Goal: Information Seeking & Learning: Learn about a topic

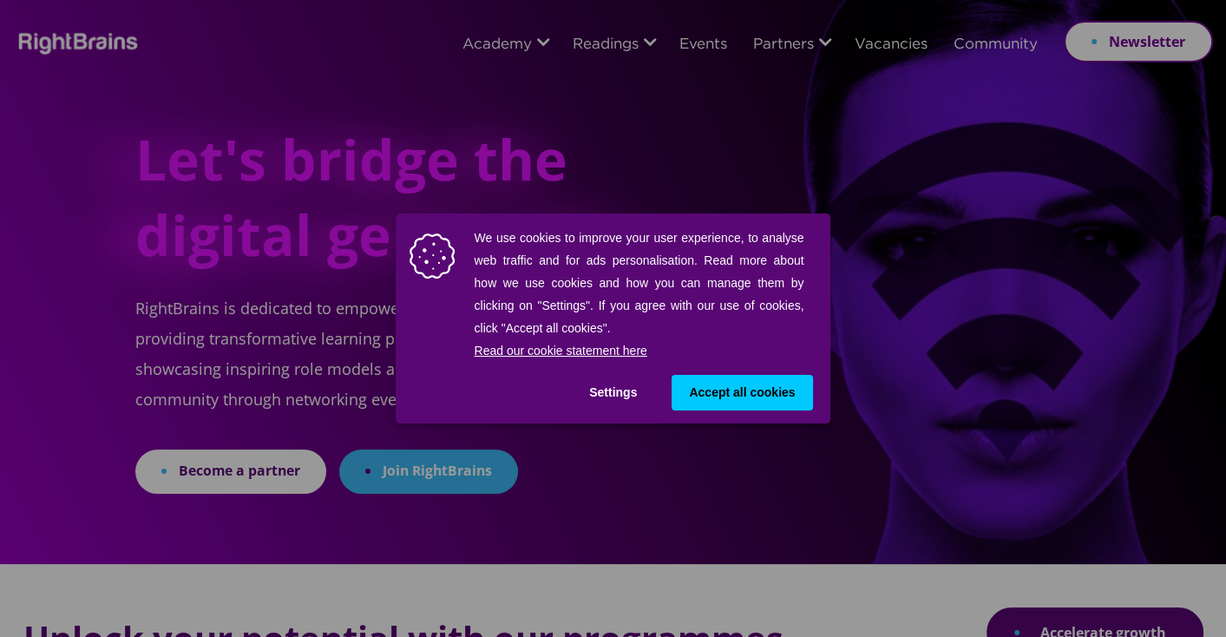
click at [516, 46] on div "We use cookies to improve your user experience, to analyse web traffic and for …" at bounding box center [613, 318] width 1226 height 637
click at [731, 391] on span "Accept all cookies" at bounding box center [742, 392] width 106 height 18
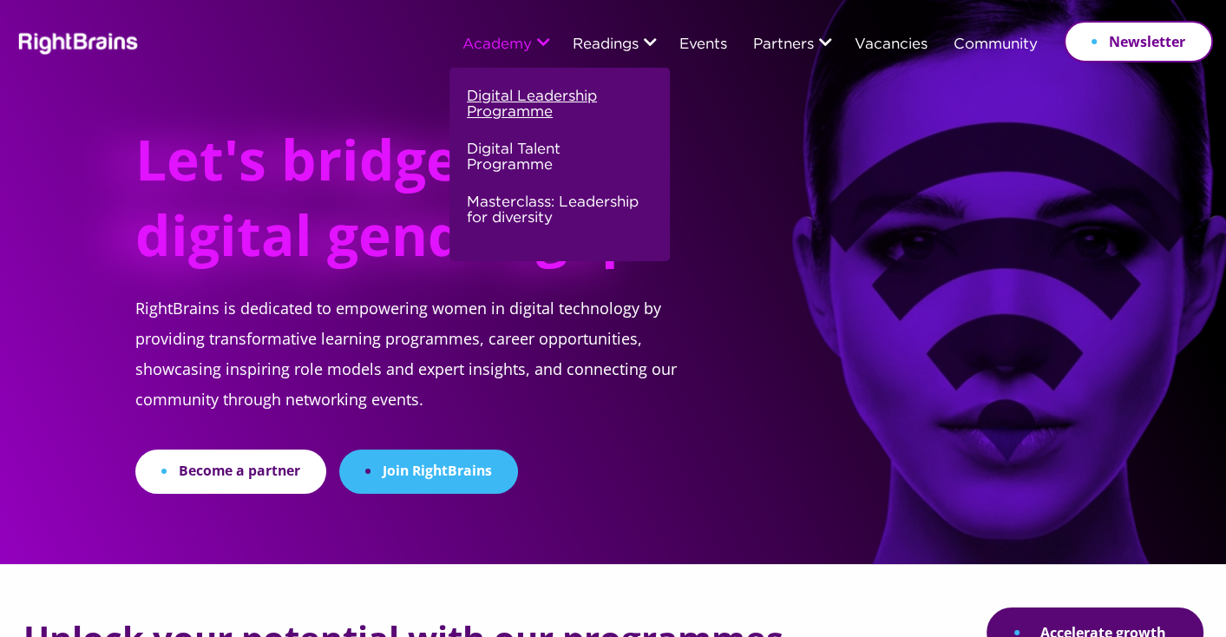
click at [541, 105] on link "Digital Leadership Programme" at bounding box center [557, 111] width 181 height 53
